Goal: Information Seeking & Learning: Learn about a topic

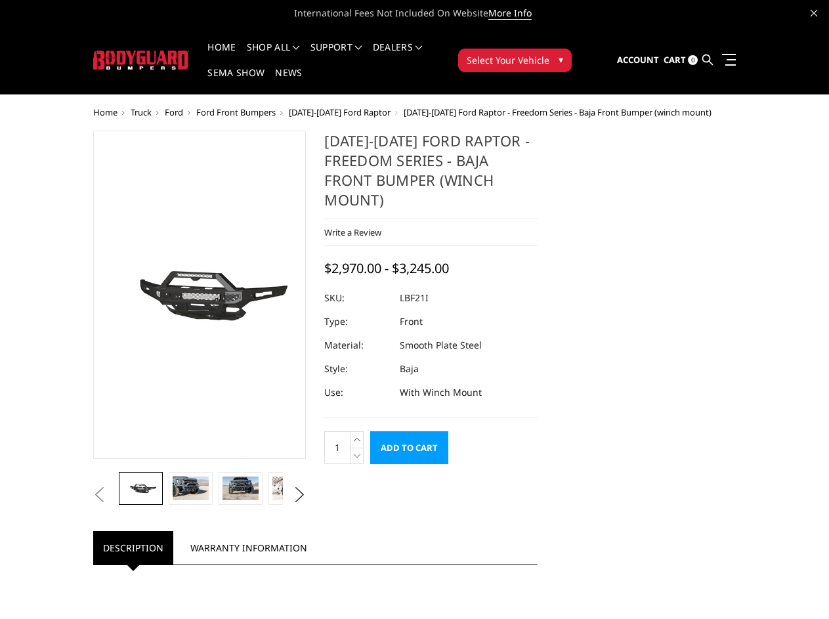
click at [414, 333] on dd "Smooth Plate Steel" at bounding box center [441, 345] width 82 height 24
click at [354, 47] on li "Support FAQ Install Instructions Shipping Warranty Terms & Conditions Cancellat…" at bounding box center [336, 56] width 62 height 26
click at [353, 55] on li "Support FAQ Install Instructions Shipping Warranty Terms & Conditions Cancellat…" at bounding box center [336, 56] width 62 height 26
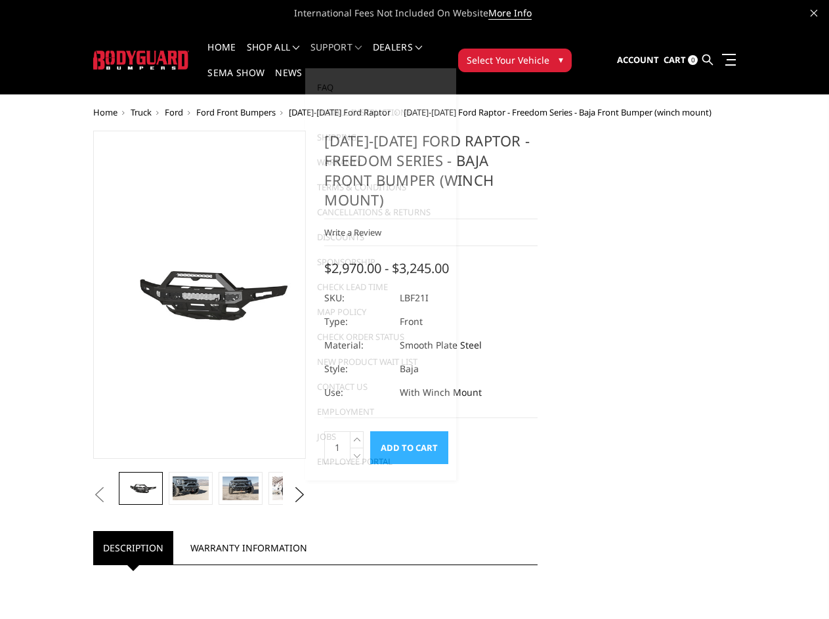
click at [549, 53] on span "Select Your Vehicle" at bounding box center [508, 60] width 83 height 14
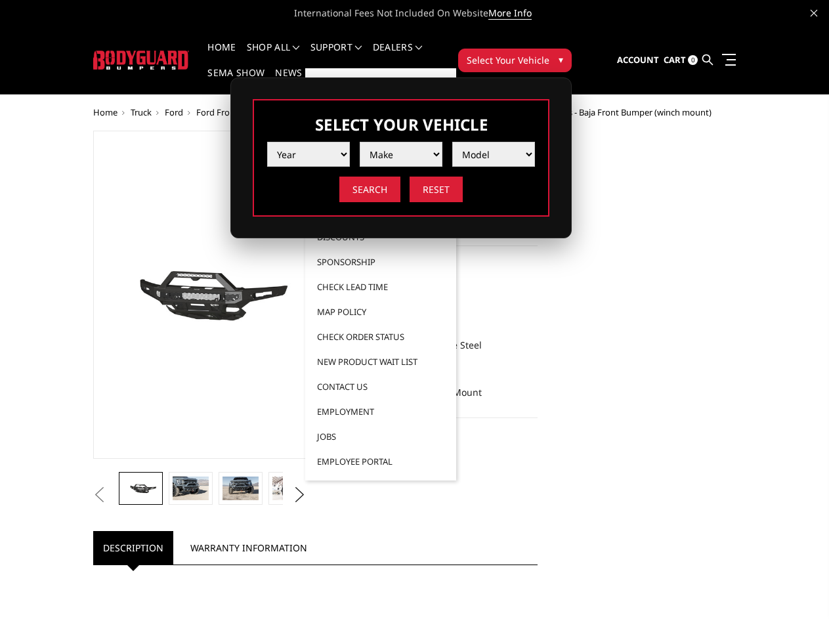
click at [549, 53] on span "Select Your Vehicle" at bounding box center [508, 60] width 83 height 14
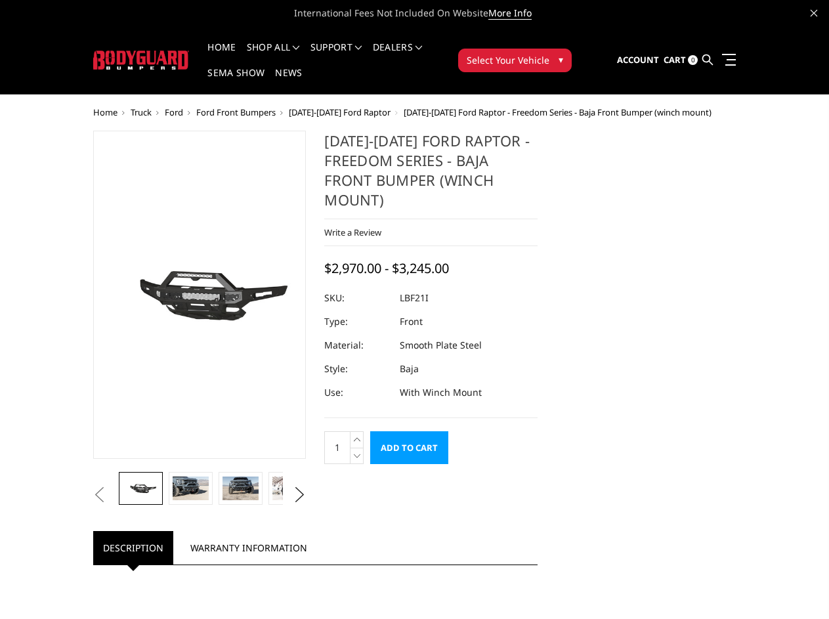
click at [90, 505] on button "Previous" at bounding box center [100, 495] width 20 height 20
